Goal: Task Accomplishment & Management: Manage account settings

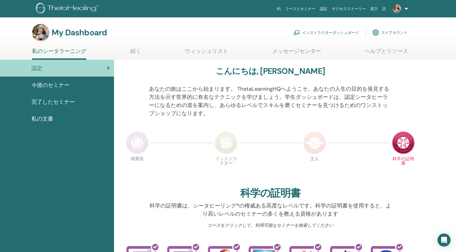
click at [334, 32] on link "インストラクターダッシュボード" at bounding box center [327, 33] width 66 height 12
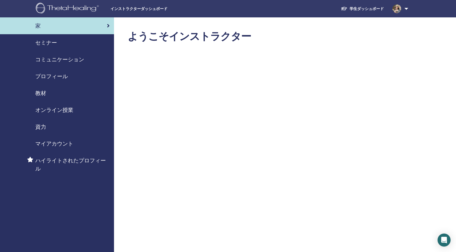
click at [51, 39] on span "セミナー" at bounding box center [46, 43] width 22 height 8
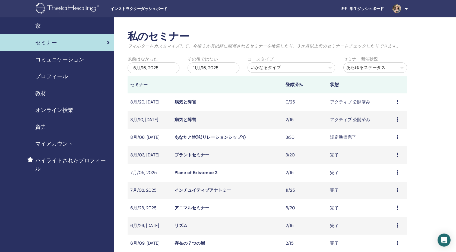
click at [186, 101] on link "病気と障害" at bounding box center [186, 102] width 22 height 6
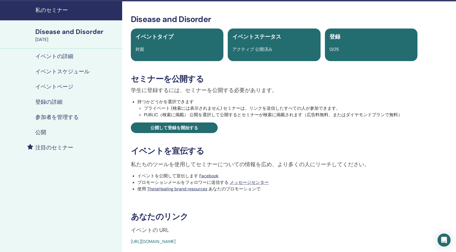
scroll to position [49, 0]
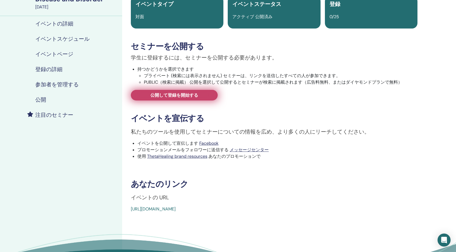
click at [176, 95] on span "公開して登録を開始する" at bounding box center [175, 95] width 48 height 6
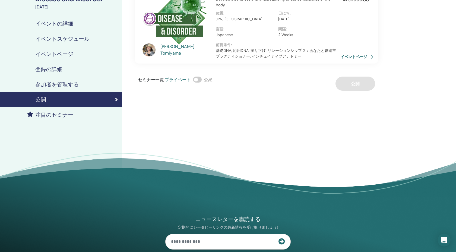
click at [69, 26] on h4 "イベントの詳細" at bounding box center [54, 23] width 38 height 7
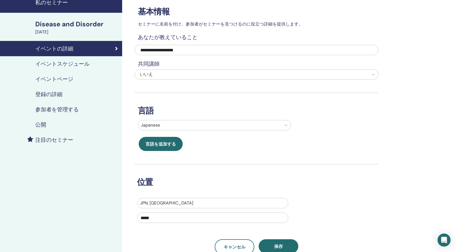
scroll to position [20, 0]
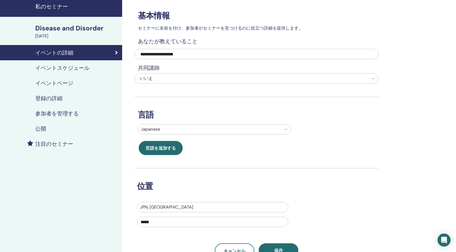
click at [66, 31] on div "Disease and Disorder" at bounding box center [77, 28] width 84 height 9
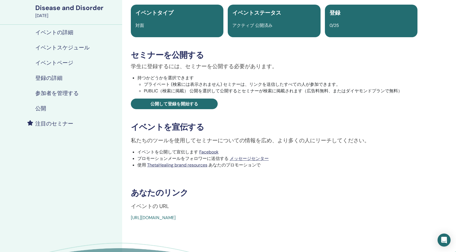
scroll to position [63, 0]
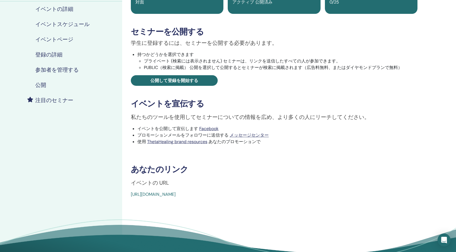
drag, startPoint x: 259, startPoint y: 194, endPoint x: 126, endPoint y: 195, distance: 133.4
click at [126, 195] on div "Disease and Disorder イベントタイプ 対面 イベントステータス アクティブ 公開済み 登録 0/25 セミナーを公開する 学生に登録するに…" at bounding box center [275, 82] width 298 height 231
copy link "https://www.thetahealing.com/seminar-373270-details.html"
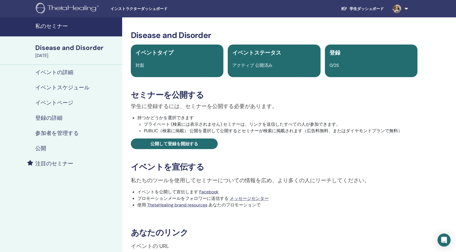
click at [41, 26] on h4 "私のセミナー" at bounding box center [77, 26] width 84 height 7
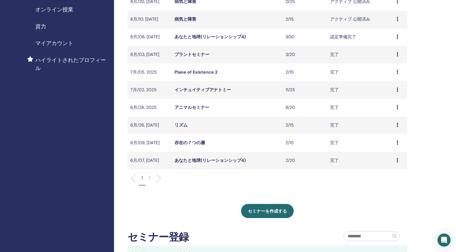
scroll to position [102, 0]
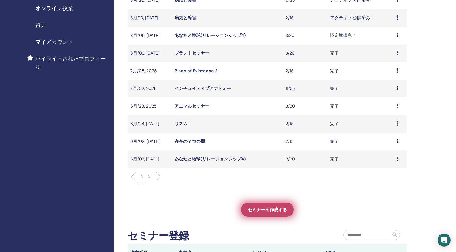
click at [269, 207] on span "セミナーを作成する" at bounding box center [267, 210] width 39 height 6
click at [269, 216] on link "セミナーを作成する" at bounding box center [267, 210] width 53 height 14
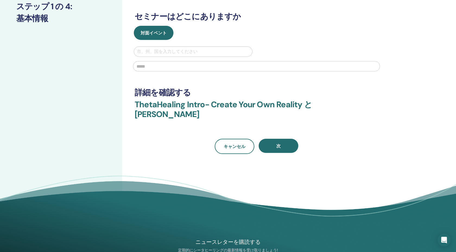
scroll to position [70, 0]
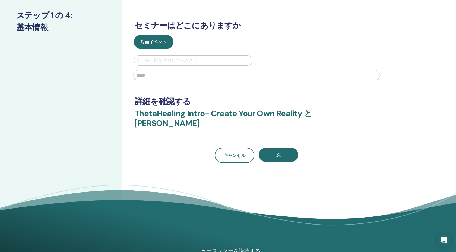
click at [243, 165] on div "**********" at bounding box center [274, 93] width 304 height 291
click at [236, 151] on link "キャンセル" at bounding box center [235, 155] width 40 height 15
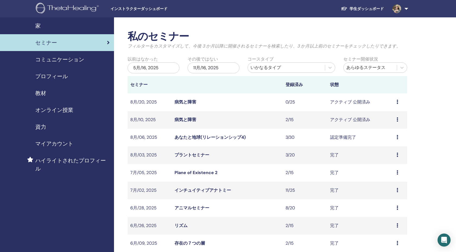
click at [189, 137] on link "あなたと地球(リレーションシップ4)" at bounding box center [210, 137] width 71 height 6
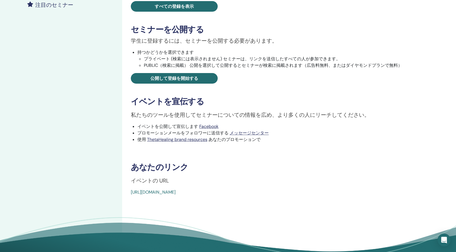
scroll to position [165, 0]
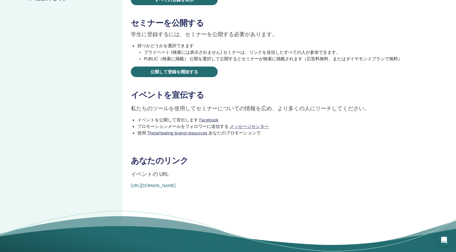
drag, startPoint x: 256, startPoint y: 185, endPoint x: 161, endPoint y: 176, distance: 95.5
click at [161, 176] on div "You and the Earth イベントタイプ 対面 イベントステータス 認定準備完了 登録 3/30 最近の登録 参加者 イベント 状態 [PERSON…" at bounding box center [275, 27] width 298 height 324
click at [164, 186] on link "[URL][DOMAIN_NAME]" at bounding box center [153, 186] width 45 height 6
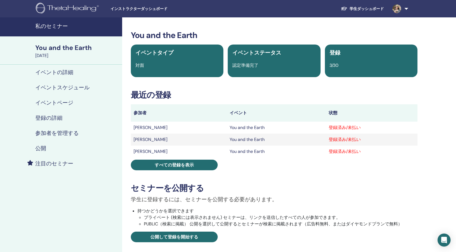
click at [56, 26] on h4 "私のセミナー" at bounding box center [77, 26] width 84 height 7
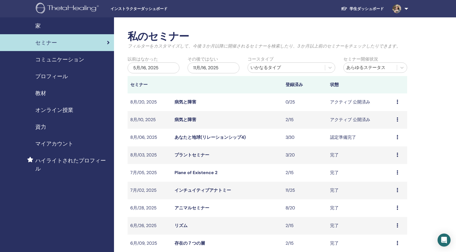
click at [187, 119] on link "病気と障害" at bounding box center [186, 120] width 22 height 6
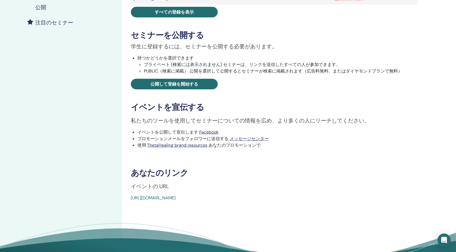
scroll to position [189, 0]
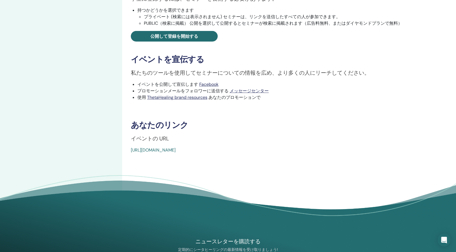
click at [176, 153] on link "https://www.thetahealing.com/seminar-373269-details.html" at bounding box center [153, 150] width 45 height 6
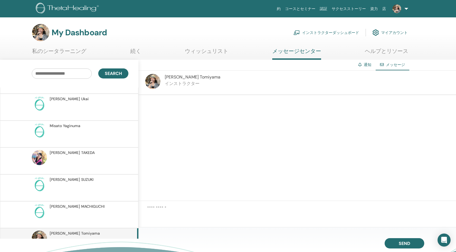
scroll to position [4502, 0]
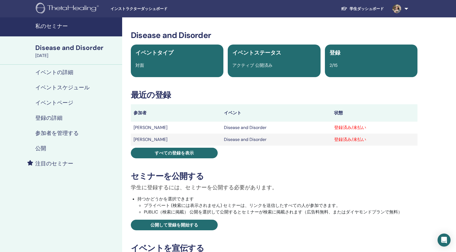
click at [48, 25] on h4 "私のセミナー" at bounding box center [77, 26] width 84 height 7
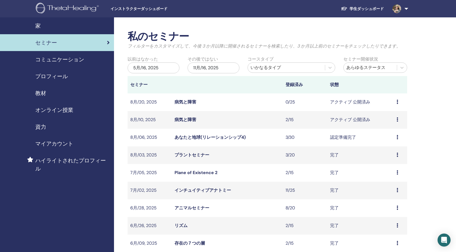
click at [394, 10] on img at bounding box center [397, 8] width 9 height 9
